Goal: Task Accomplishment & Management: Manage account settings

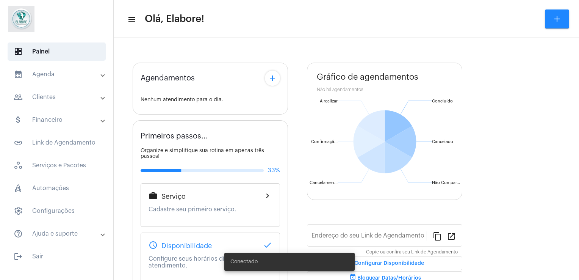
type input "[URL][DOMAIN_NAME]"
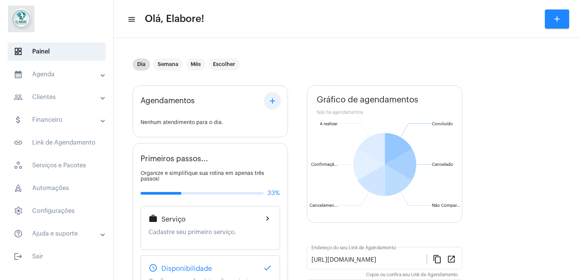
click at [272, 107] on button "add" at bounding box center [272, 100] width 15 height 15
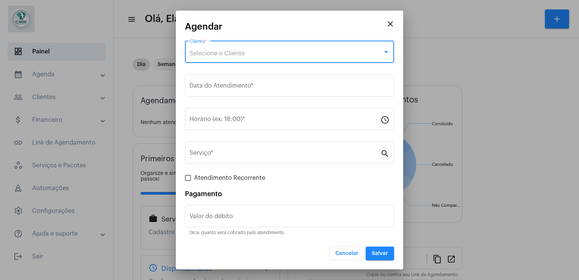
click at [272, 55] on div "Selecione o Cliente" at bounding box center [285, 53] width 193 height 7
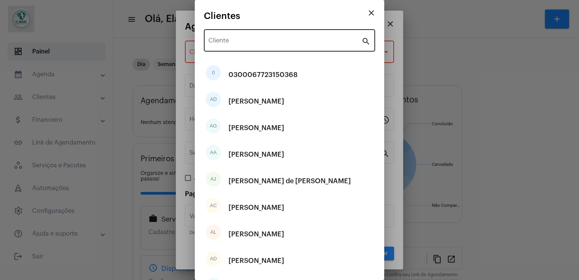
click at [252, 37] on div "Cliente" at bounding box center [284, 40] width 153 height 24
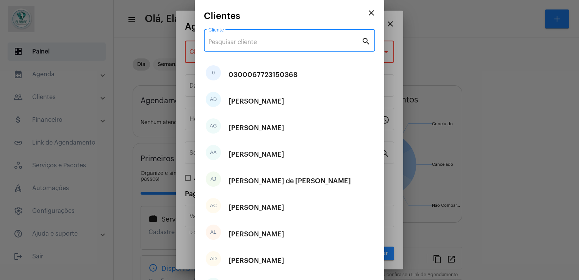
click at [252, 37] on div "Cliente" at bounding box center [284, 40] width 153 height 24
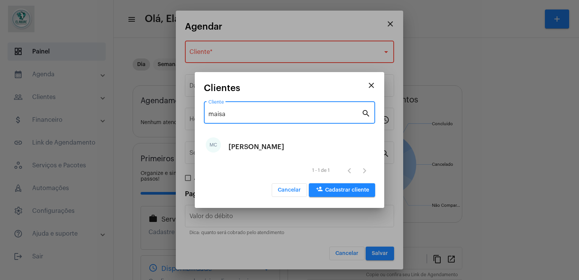
type input "maisa"
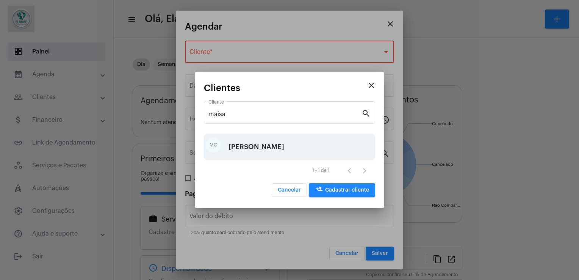
drag, startPoint x: 257, startPoint y: 160, endPoint x: 255, endPoint y: 143, distance: 16.8
click at [255, 143] on div "MC [PERSON_NAME] 1 - 1 de 1" at bounding box center [289, 157] width 171 height 48
click at [255, 143] on div "[PERSON_NAME]" at bounding box center [256, 146] width 56 height 23
type input "R$"
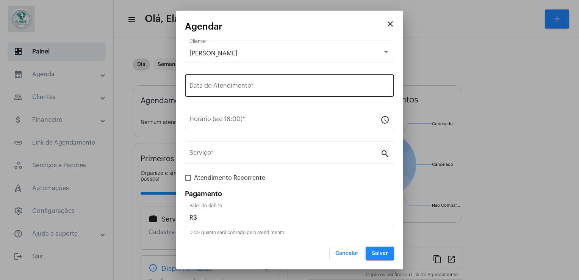
click at [224, 81] on div "Data do Atendimento *" at bounding box center [289, 85] width 200 height 24
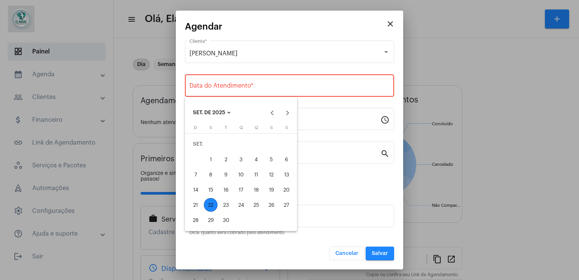
click at [211, 204] on div "22" at bounding box center [211, 205] width 14 height 14
type input "[DATE]"
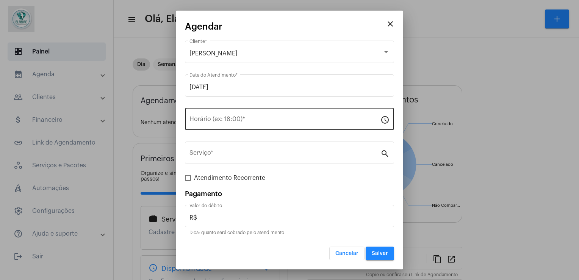
click at [215, 111] on div "Horário (ex: 18:00) *" at bounding box center [284, 118] width 191 height 24
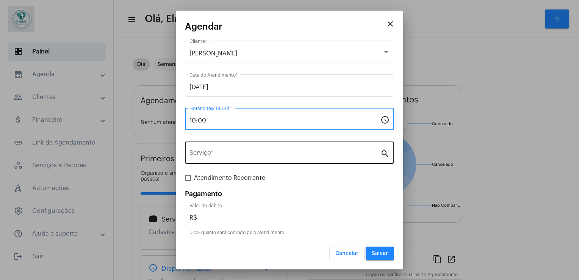
type input "10:00"
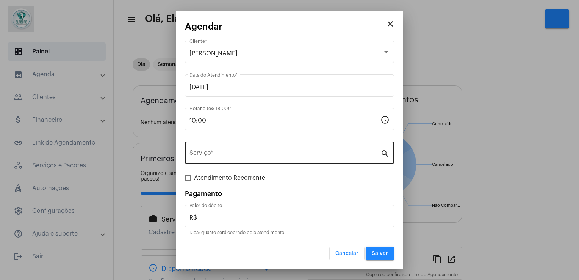
click at [246, 161] on div "Serviço *" at bounding box center [284, 152] width 191 height 24
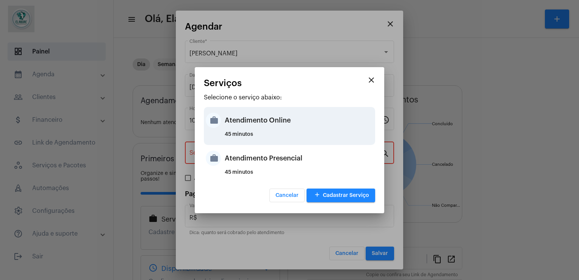
click at [259, 123] on div "Atendimento Online" at bounding box center [299, 120] width 148 height 23
type input "Atendimento Online"
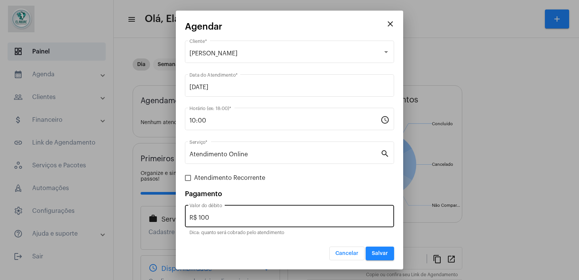
click at [235, 220] on div "R$ 100 Valor do débito" at bounding box center [289, 215] width 200 height 24
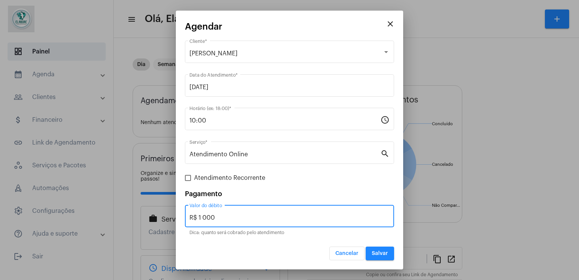
type input "R$ 1 000"
click at [329, 246] on button "Cancelar" at bounding box center [346, 253] width 35 height 14
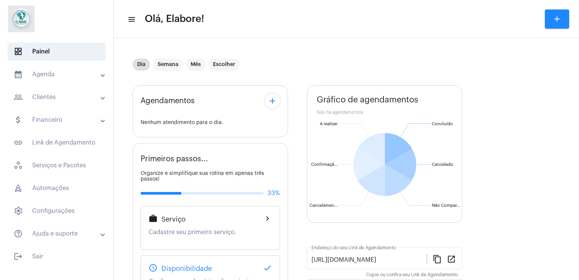
click at [280, 102] on div "Agendamentos add Nenhum atendimento para o dia." at bounding box center [210, 111] width 155 height 52
click at [273, 104] on mat-icon "add" at bounding box center [272, 100] width 9 height 9
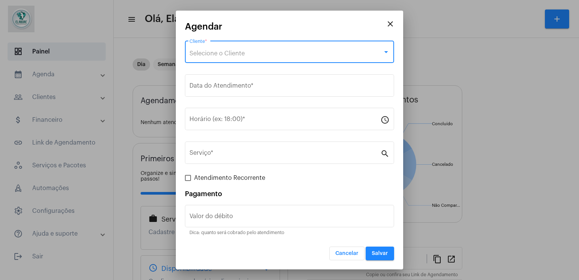
click at [235, 55] on span "Selecione o Cliente" at bounding box center [216, 53] width 55 height 6
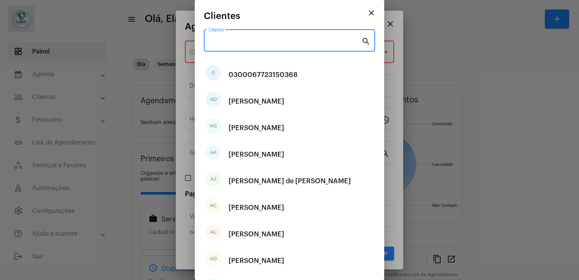
click at [228, 39] on input "Cliente" at bounding box center [284, 42] width 153 height 7
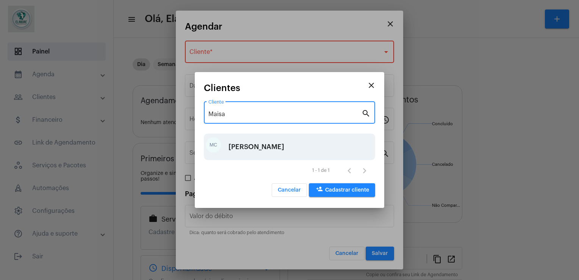
type input "Maisa"
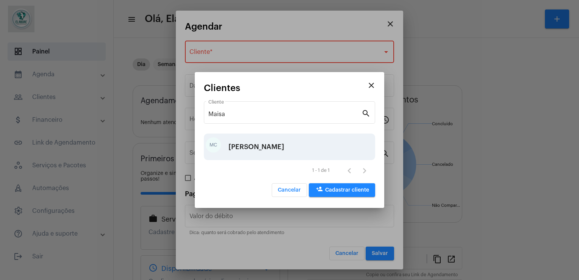
click at [284, 144] on div "[PERSON_NAME]" at bounding box center [256, 146] width 56 height 23
type input "R$"
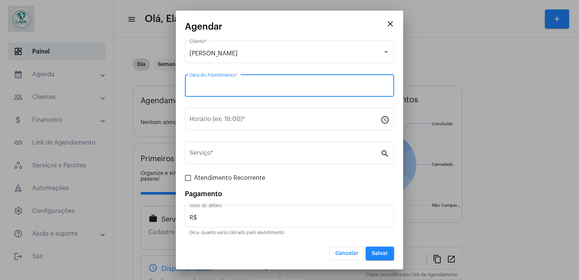
click at [244, 87] on input "Data do Atendimento *" at bounding box center [289, 87] width 200 height 7
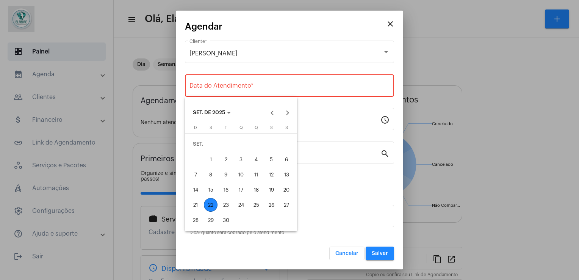
click at [216, 205] on div "22" at bounding box center [211, 205] width 14 height 14
type input "[DATE]"
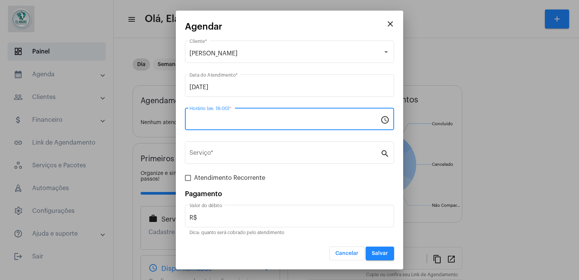
click at [243, 122] on input "Horário (ex: 18:00) *" at bounding box center [284, 120] width 191 height 7
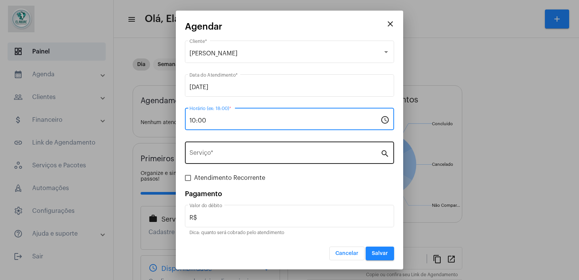
type input "10:00"
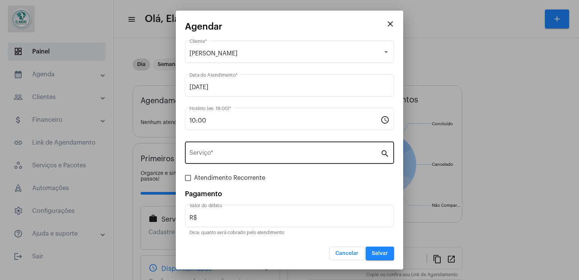
click at [239, 160] on div "Serviço *" at bounding box center [284, 152] width 191 height 24
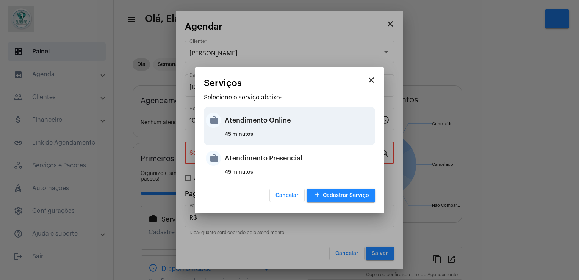
click at [245, 138] on div "45 minutos" at bounding box center [299, 136] width 148 height 11
type input "Atendimento Online"
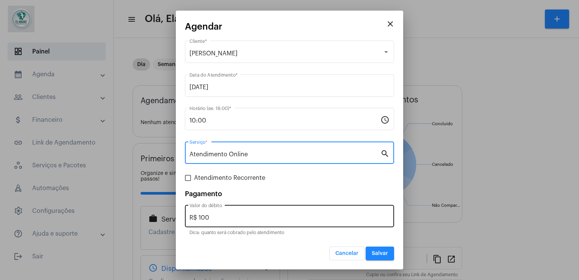
click at [239, 218] on input "R$ 100" at bounding box center [289, 217] width 200 height 7
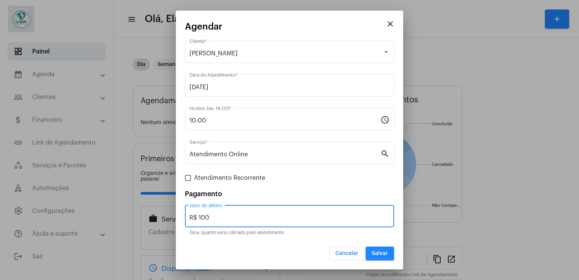
click at [239, 218] on input "R$ 100" at bounding box center [289, 217] width 200 height 7
type input "R$ 0"
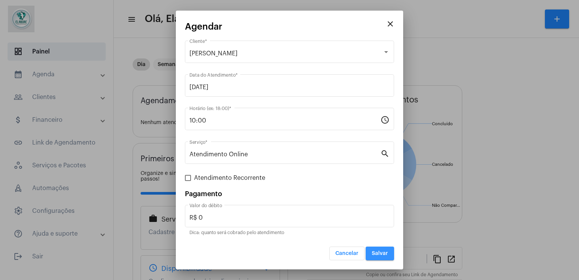
click at [389, 248] on button "Salvar" at bounding box center [379, 253] width 28 height 14
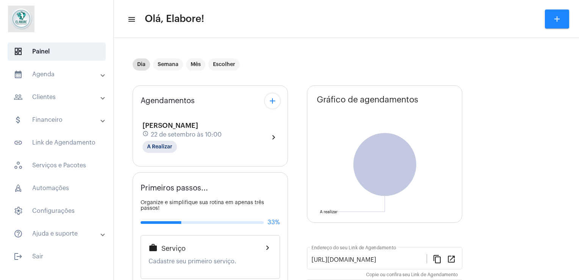
click at [208, 132] on span "22 de setembro às 10:00" at bounding box center [186, 134] width 71 height 7
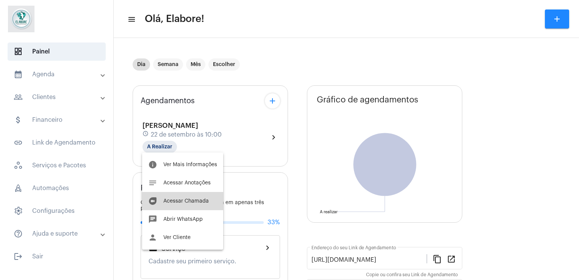
click at [203, 208] on button "duo [PERSON_NAME]" at bounding box center [182, 201] width 81 height 18
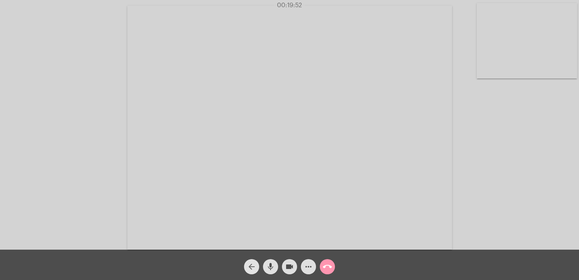
click at [255, 270] on mat-icon "arrow_back" at bounding box center [251, 266] width 9 height 9
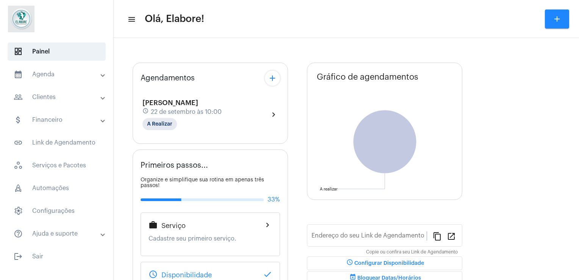
click at [256, 111] on div "[PERSON_NAME] schedule [DATE] 10:00 A Realizar chevron_right" at bounding box center [210, 114] width 136 height 31
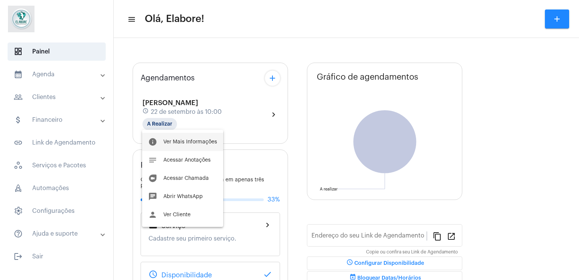
type input "[URL][DOMAIN_NAME]"
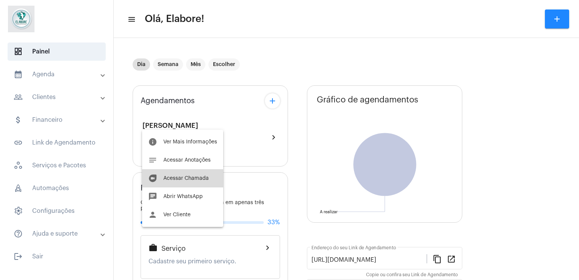
click at [190, 177] on span "Acessar Chamada" at bounding box center [185, 177] width 45 height 5
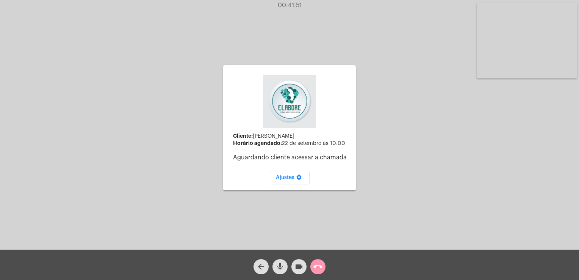
click at [259, 268] on mat-icon "arrow_back" at bounding box center [260, 266] width 9 height 9
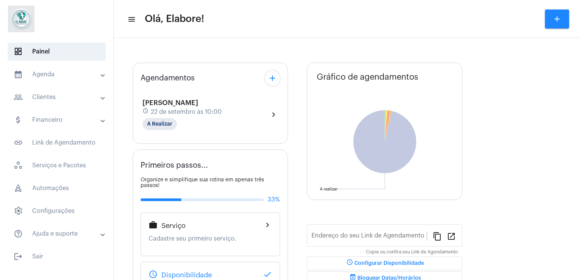
type input "[URL][DOMAIN_NAME]"
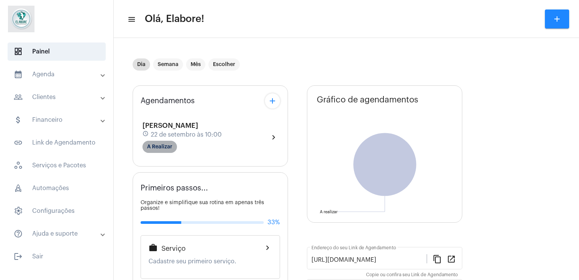
click at [165, 147] on mat-chip "A Realizar" at bounding box center [159, 147] width 34 height 12
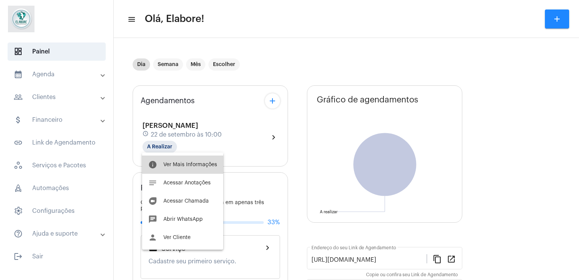
click at [177, 170] on button "info Ver Mais Informações" at bounding box center [182, 164] width 81 height 18
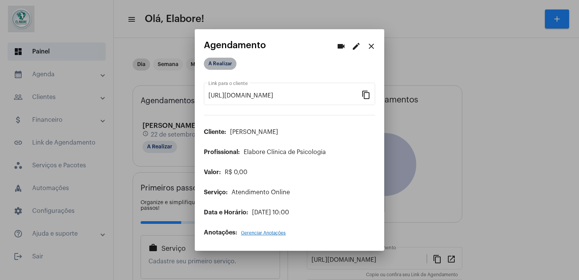
click at [232, 62] on mat-chip "A Realizar" at bounding box center [220, 64] width 33 height 12
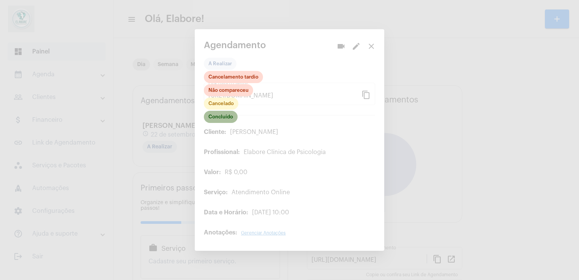
click at [219, 122] on mat-chip "Concluído" at bounding box center [221, 117] width 34 height 12
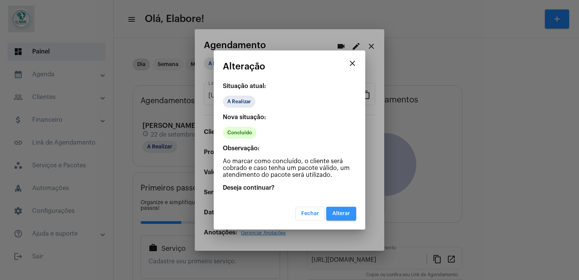
click at [347, 216] on button "Alterar" at bounding box center [341, 213] width 30 height 14
